Goal: Task Accomplishment & Management: Complete application form

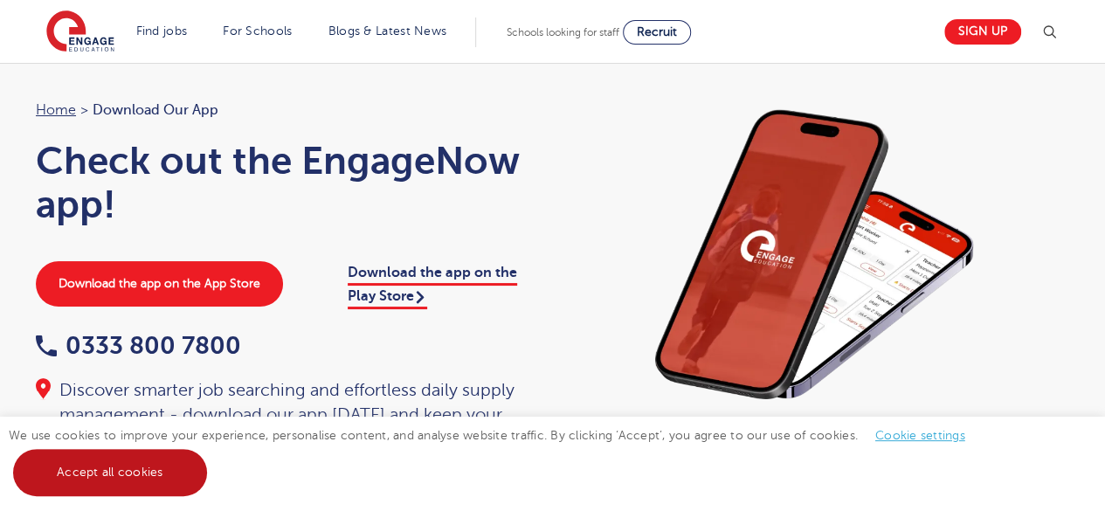
click at [91, 477] on link "Accept all cookies" at bounding box center [110, 472] width 194 height 47
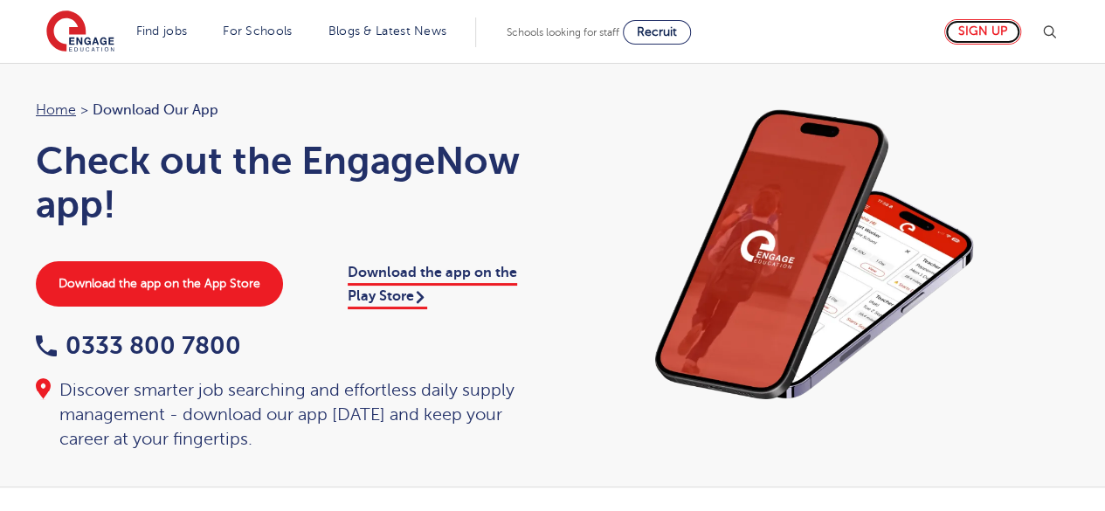
click at [982, 29] on link "Sign up" at bounding box center [982, 31] width 77 height 25
